Goal: Task Accomplishment & Management: Manage account settings

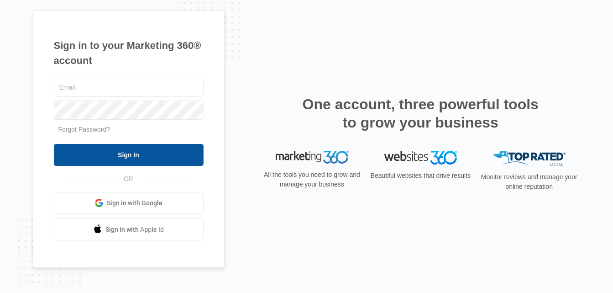
type input "[PERSON_NAME][EMAIL_ADDRESS][DOMAIN_NAME]"
click at [153, 155] on input "Sign In" at bounding box center [129, 155] width 150 height 22
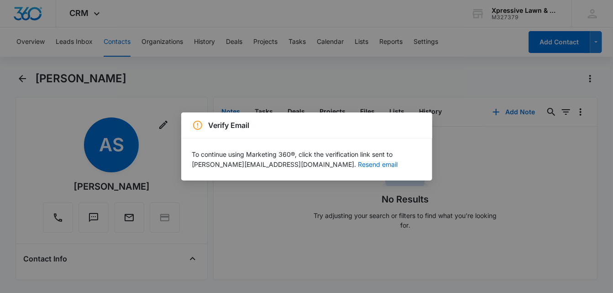
click at [272, 196] on div "Verify Email To continue using Marketing 360®, click the verification link sent…" at bounding box center [306, 146] width 613 height 293
click at [358, 165] on button "Resend email" at bounding box center [378, 164] width 40 height 6
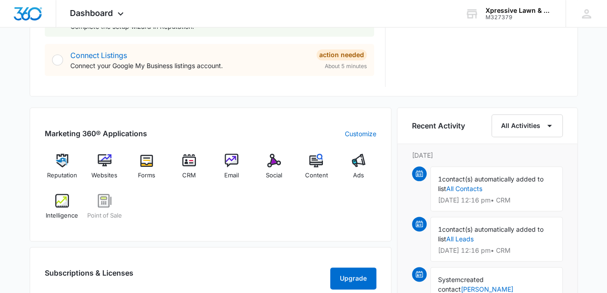
scroll to position [502, 0]
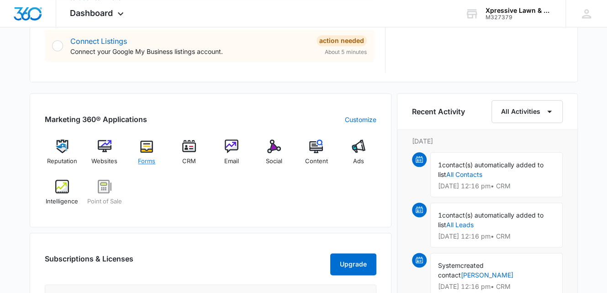
click at [149, 148] on img at bounding box center [147, 146] width 14 height 14
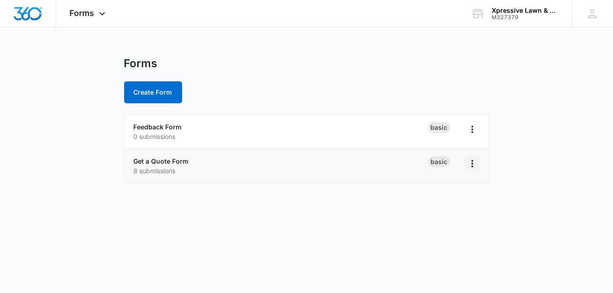
click at [470, 164] on icon "Overflow Menu" at bounding box center [472, 163] width 11 height 11
click at [341, 157] on div "Get a Quote Form 8 submissions" at bounding box center [281, 165] width 294 height 19
click at [222, 166] on p "8 submissions" at bounding box center [281, 171] width 294 height 10
click at [159, 158] on link "Get a Quote Form" at bounding box center [161, 161] width 55 height 8
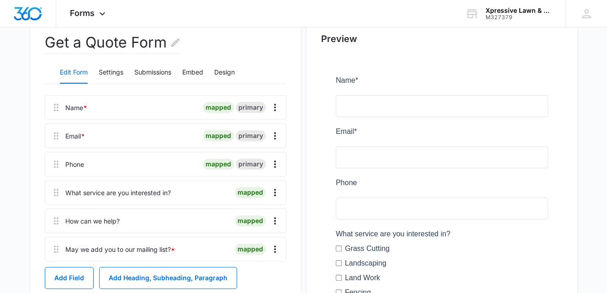
scroll to position [137, 0]
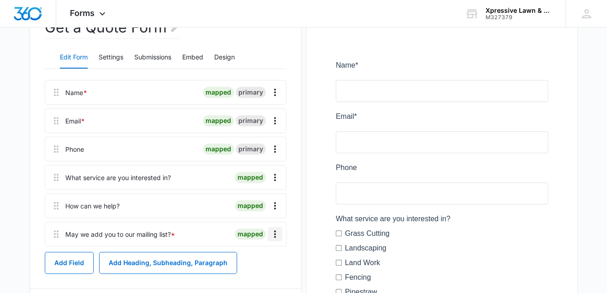
click at [273, 233] on icon "Overflow Menu" at bounding box center [274, 233] width 11 height 11
click at [252, 275] on div "Delete" at bounding box center [250, 273] width 19 height 6
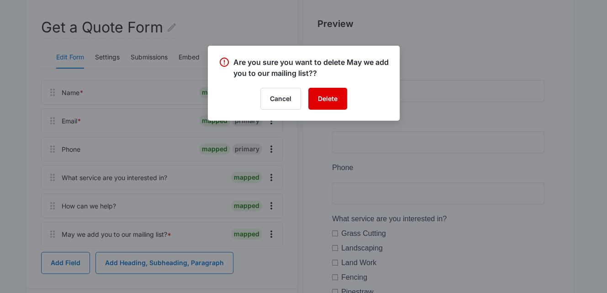
click at [327, 94] on button "Delete" at bounding box center [327, 99] width 39 height 22
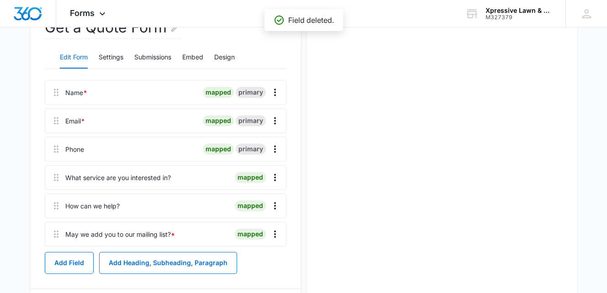
scroll to position [0, 0]
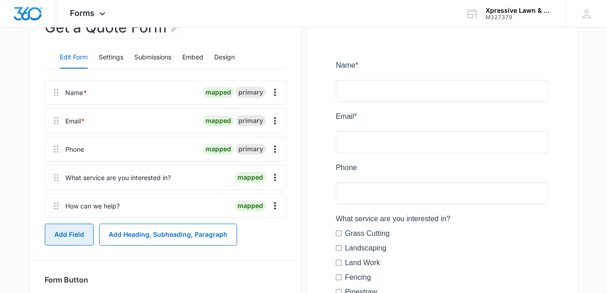
click at [53, 234] on button "Add Field" at bounding box center [69, 234] width 49 height 22
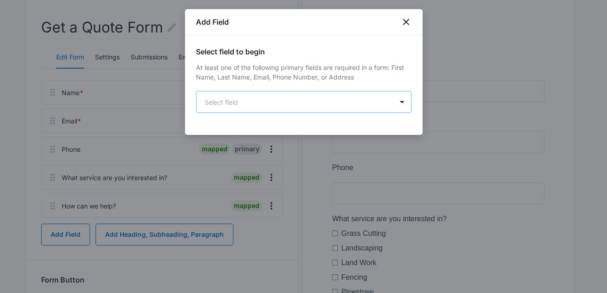
click at [220, 94] on body "Forms Apps Reputation Websites Forms CRM Email Social POS Content Ads Intellige…" at bounding box center [303, 157] width 607 height 588
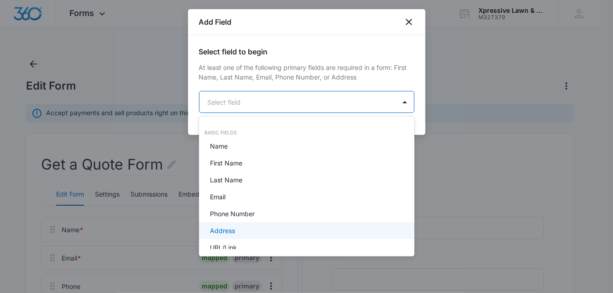
click at [222, 233] on p "Address" at bounding box center [222, 231] width 25 height 10
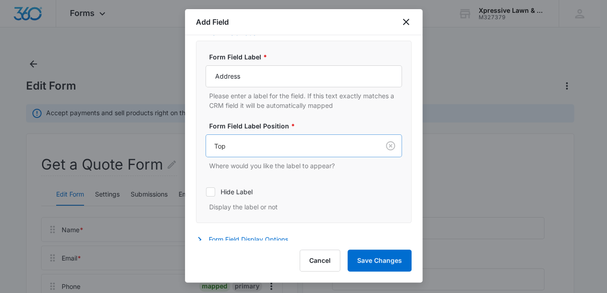
scroll to position [213, 0]
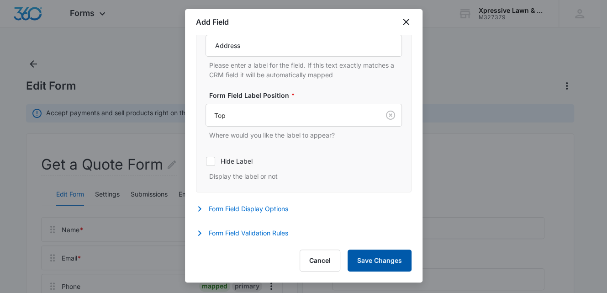
click at [392, 259] on button "Save Changes" at bounding box center [379, 260] width 64 height 22
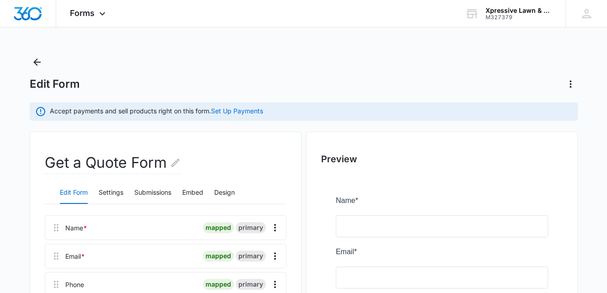
scroll to position [0, 0]
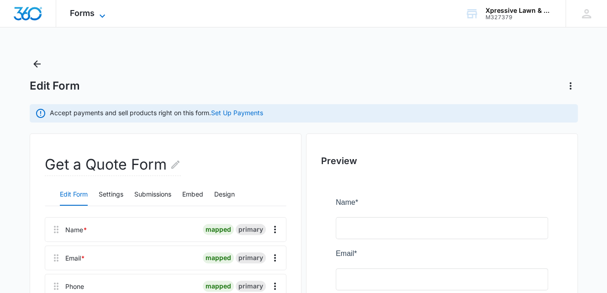
click at [101, 13] on icon at bounding box center [102, 16] width 11 height 11
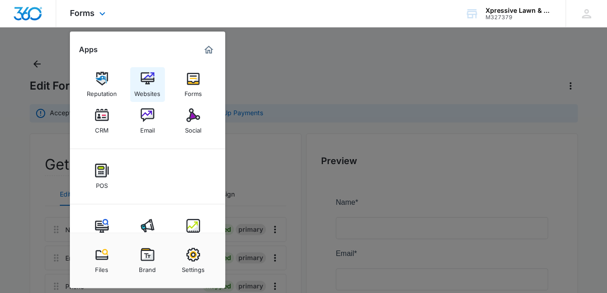
click at [147, 92] on div "Websites" at bounding box center [147, 91] width 26 height 12
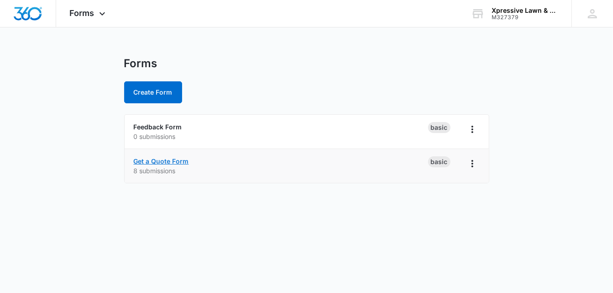
click at [161, 160] on link "Get a Quote Form" at bounding box center [161, 161] width 55 height 8
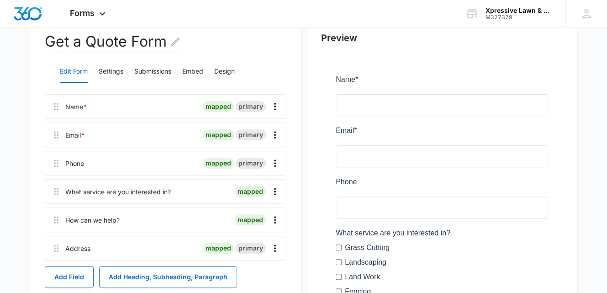
scroll to position [183, 0]
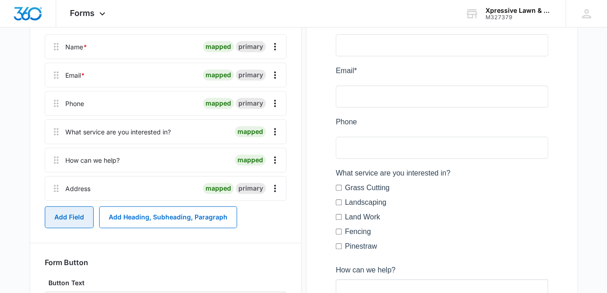
click at [81, 215] on button "Add Field" at bounding box center [69, 217] width 49 height 22
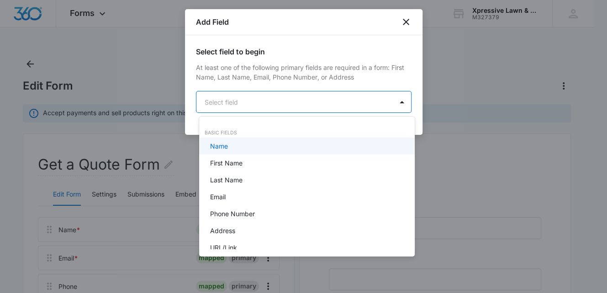
click at [219, 105] on body "Forms Apps Reputation Websites Forms CRM Email Social POS Content Ads Intellige…" at bounding box center [303, 146] width 607 height 293
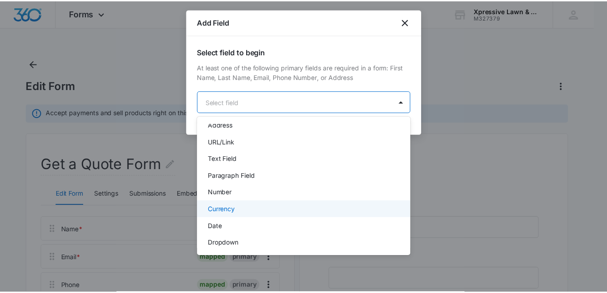
scroll to position [94, 0]
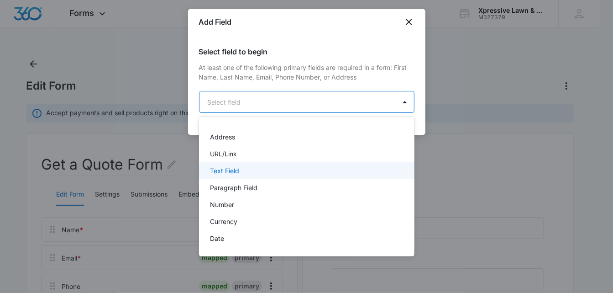
click at [233, 168] on p "Text Field" at bounding box center [224, 171] width 29 height 10
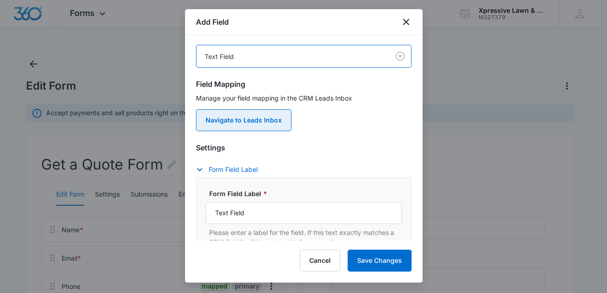
scroll to position [91, 0]
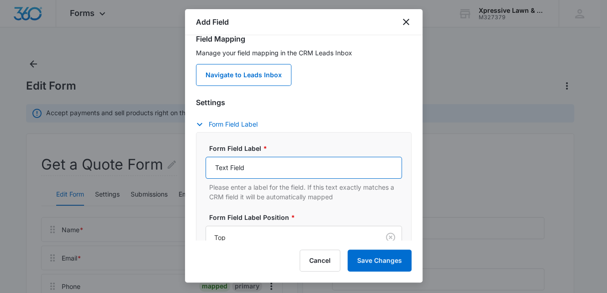
click at [247, 166] on input "Text Field" at bounding box center [303, 168] width 196 height 22
drag, startPoint x: 247, startPoint y: 166, endPoint x: 209, endPoint y: 166, distance: 37.9
click at [209, 166] on input "Text Field" at bounding box center [303, 168] width 196 height 22
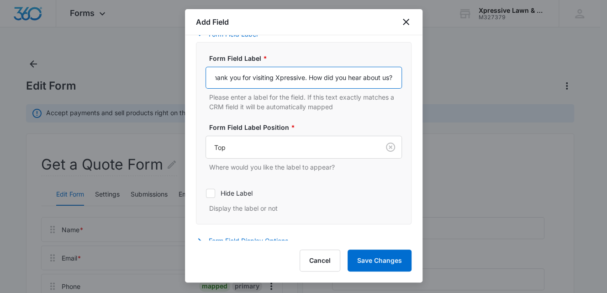
scroll to position [183, 0]
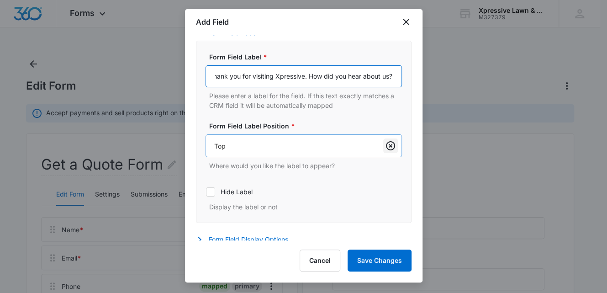
type input "Thank you for visiting Xpressive. How did you hear about us?"
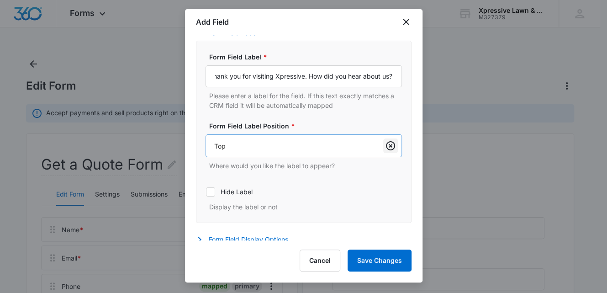
scroll to position [0, 0]
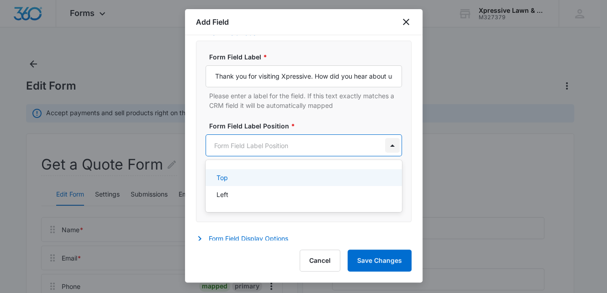
click at [385, 146] on div at bounding box center [392, 145] width 15 height 15
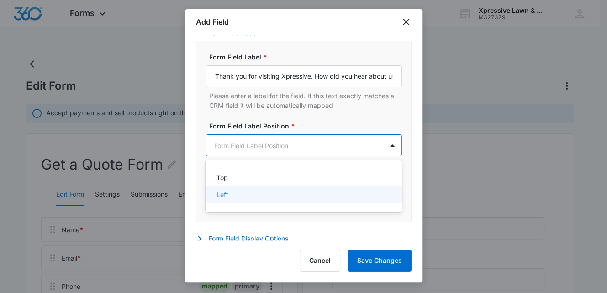
click at [251, 197] on div "Left" at bounding box center [302, 194] width 173 height 10
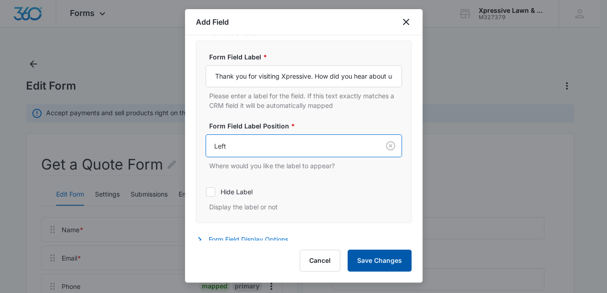
click at [370, 255] on button "Save Changes" at bounding box center [379, 260] width 64 height 22
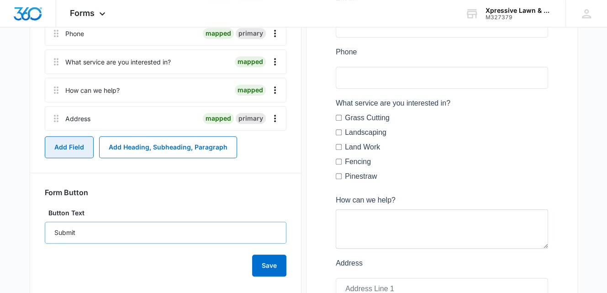
scroll to position [281, 0]
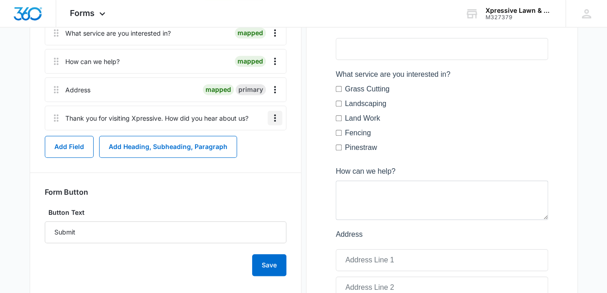
click at [276, 121] on icon "Overflow Menu" at bounding box center [274, 117] width 11 height 11
click at [273, 117] on icon "Overflow Menu" at bounding box center [274, 117] width 11 height 11
click at [248, 140] on div "Edit" at bounding box center [250, 143] width 19 height 6
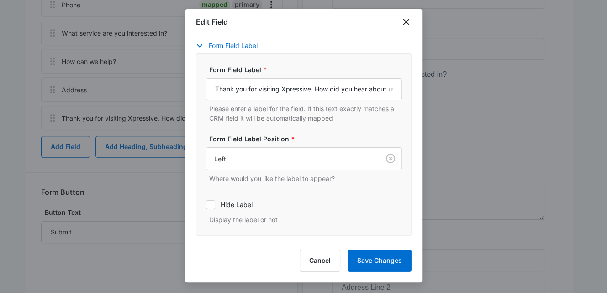
scroll to position [135, 0]
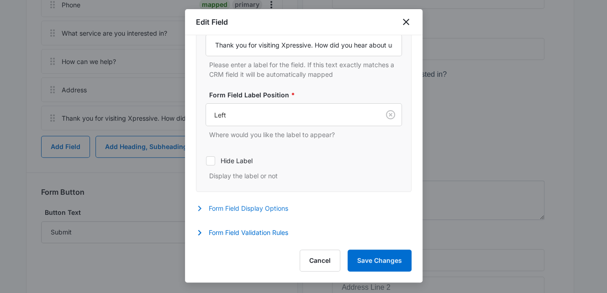
click at [275, 209] on button "Form Field Display Options" at bounding box center [246, 208] width 101 height 11
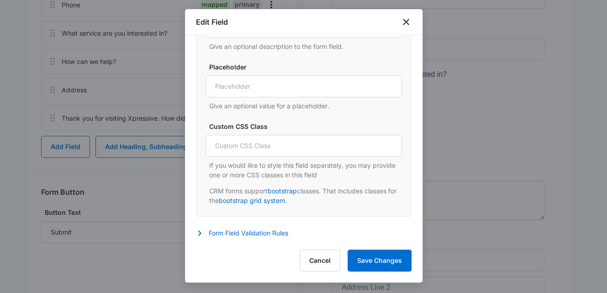
scroll to position [327, 0]
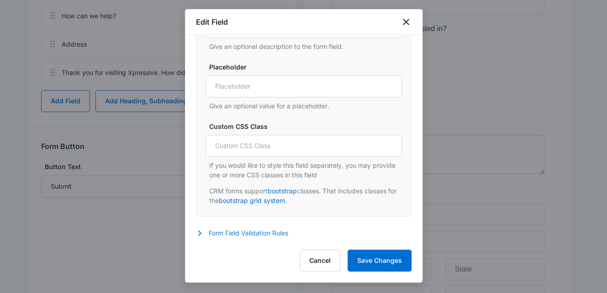
click at [285, 233] on button "Form Field Validation Rules" at bounding box center [246, 232] width 101 height 11
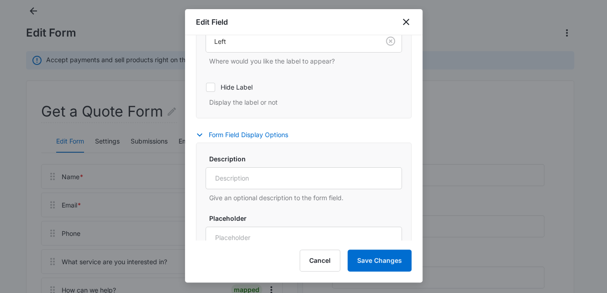
scroll to position [200, 0]
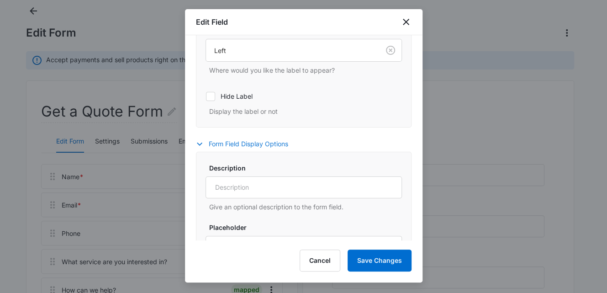
click at [199, 143] on icon "button" at bounding box center [199, 143] width 11 height 11
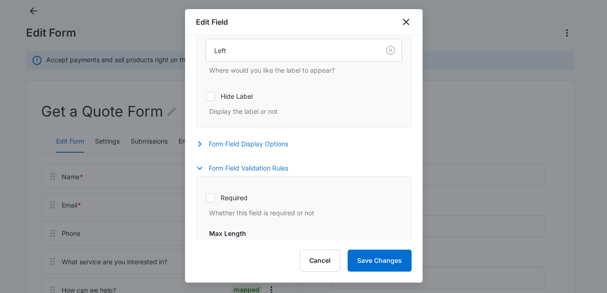
click at [200, 166] on icon "button" at bounding box center [199, 168] width 11 height 11
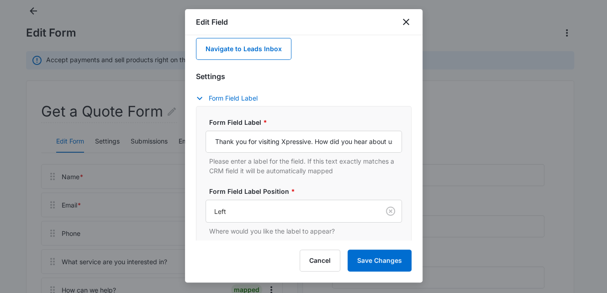
scroll to position [35, 0]
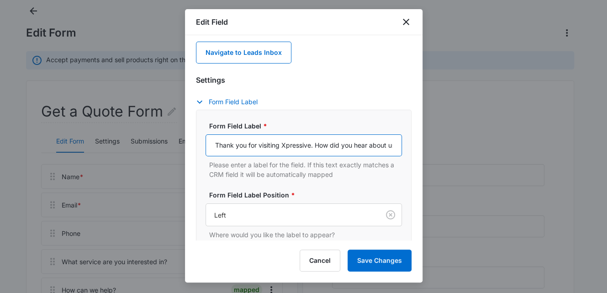
click at [381, 145] on input "Thank you for visiting Xpressive. How did you hear about us?" at bounding box center [303, 145] width 196 height 22
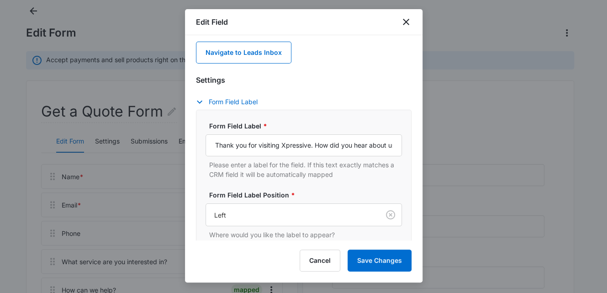
scroll to position [0, 0]
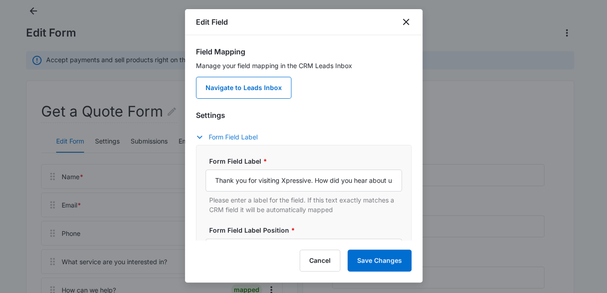
click at [199, 134] on icon "button" at bounding box center [199, 136] width 11 height 11
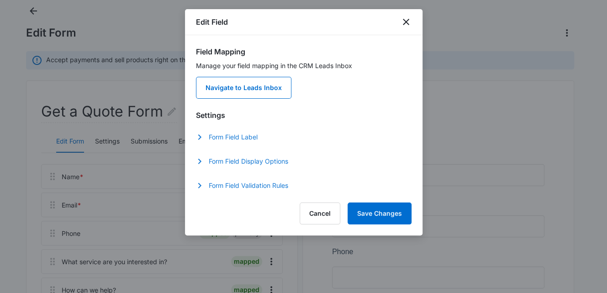
click at [199, 134] on icon "button" at bounding box center [199, 136] width 11 height 11
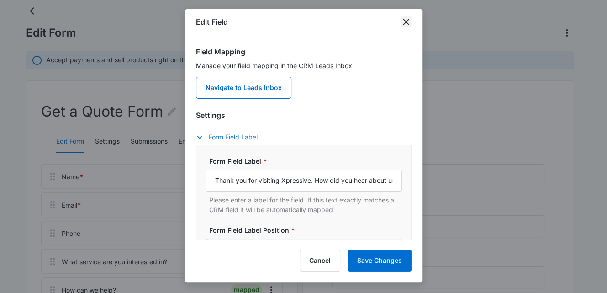
click at [403, 21] on icon "close" at bounding box center [405, 21] width 11 height 11
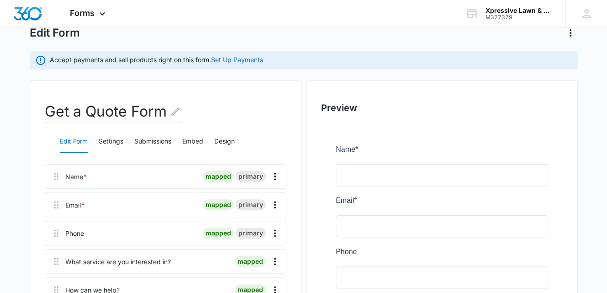
click at [569, 32] on icon "Actions" at bounding box center [570, 32] width 11 height 11
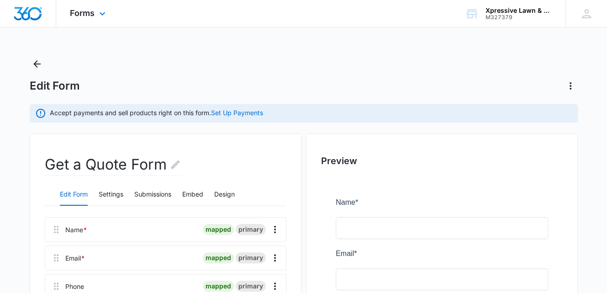
click at [21, 14] on img "Dashboard" at bounding box center [27, 14] width 29 height 14
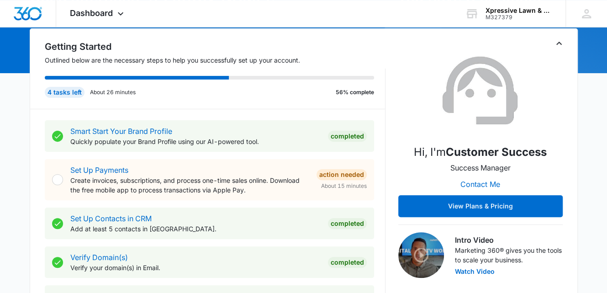
scroll to position [137, 0]
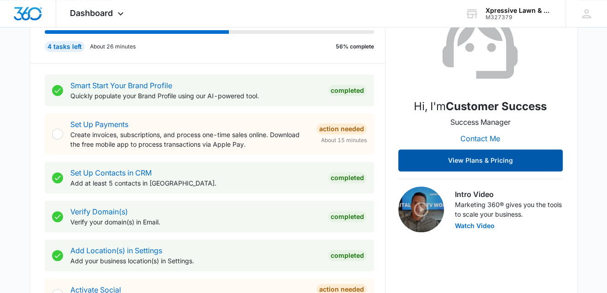
click at [494, 155] on button "View Plans & Pricing" at bounding box center [480, 160] width 164 height 22
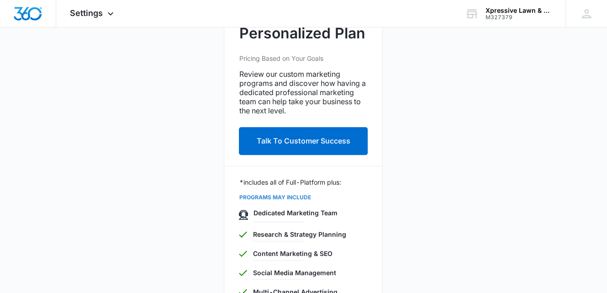
scroll to position [132, 0]
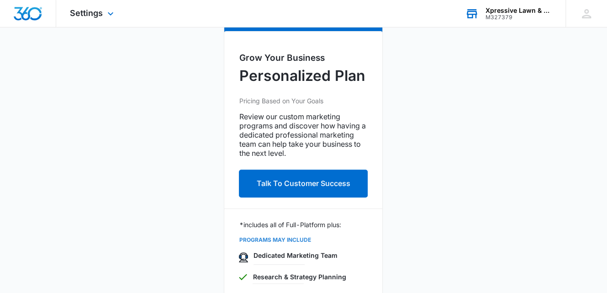
click at [499, 11] on div "Xpressive Lawn & Landscape" at bounding box center [518, 10] width 67 height 7
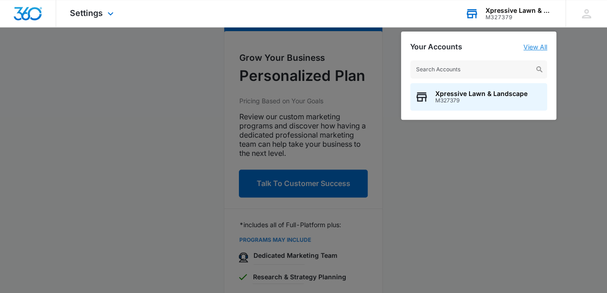
click at [527, 44] on link "View All" at bounding box center [535, 47] width 24 height 8
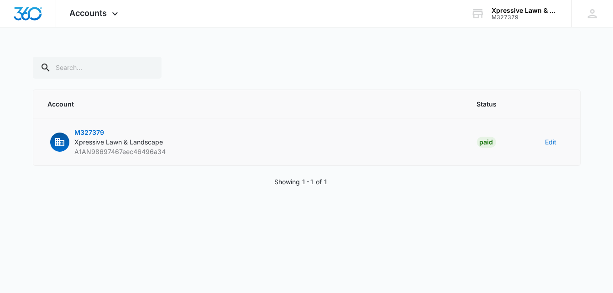
click at [547, 142] on button "Edit" at bounding box center [551, 142] width 11 height 10
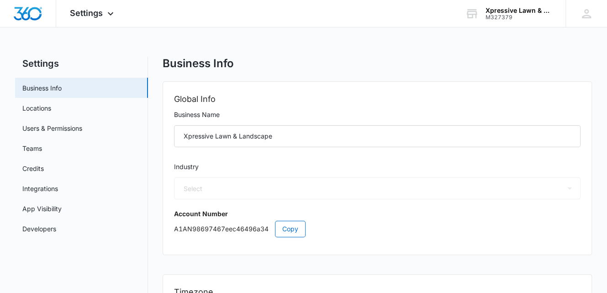
select select "41"
select select "US"
select select "America/Denver"
click at [29, 167] on link "Credits" at bounding box center [32, 168] width 21 height 10
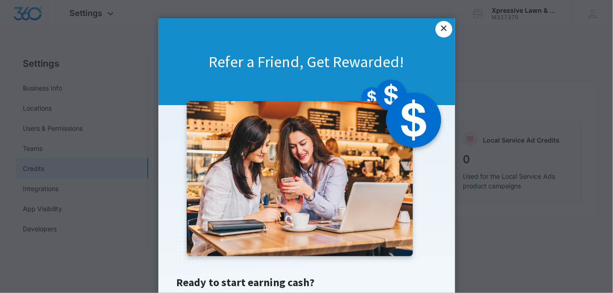
click at [441, 30] on link "×" at bounding box center [444, 29] width 16 height 16
